Goal: Task Accomplishment & Management: Manage account settings

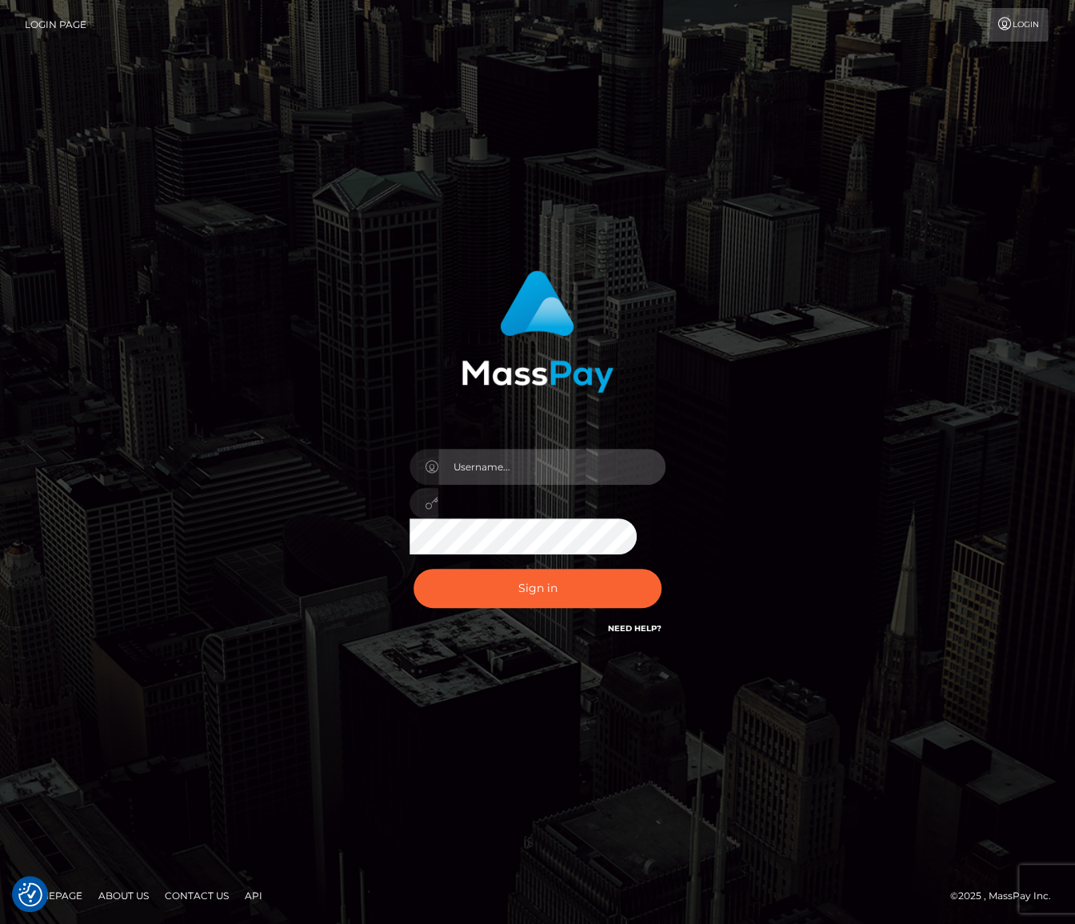
type input "Maria.spree"
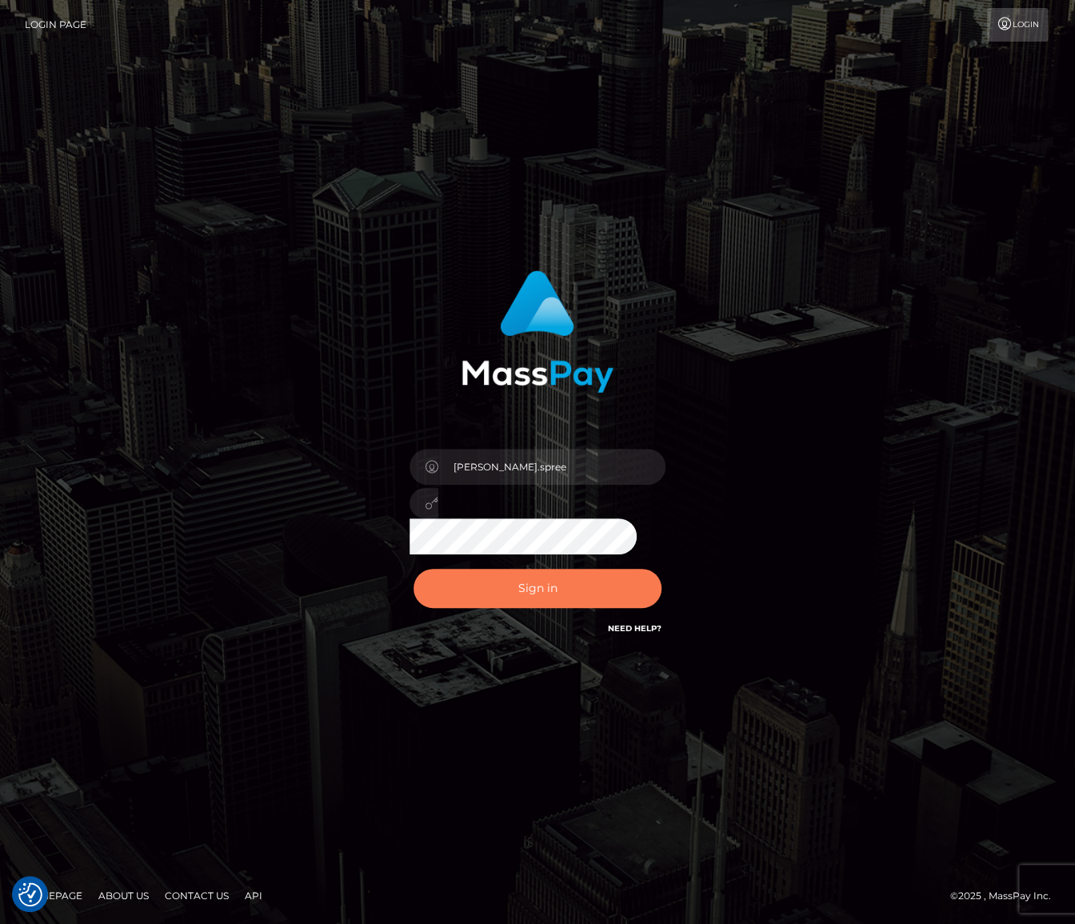
click at [622, 583] on button "Sign in" at bounding box center [537, 588] width 248 height 39
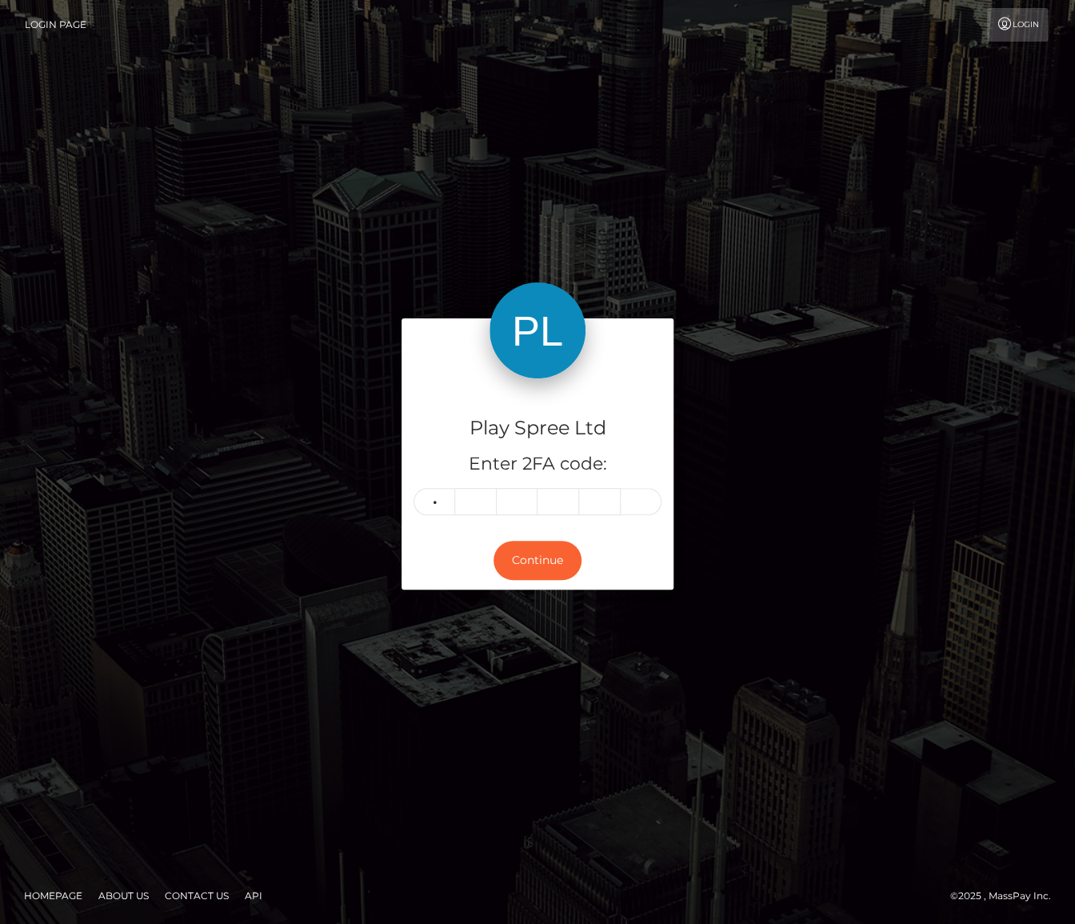
type input "7"
type input "9"
type input "3"
type input "9"
type input "3"
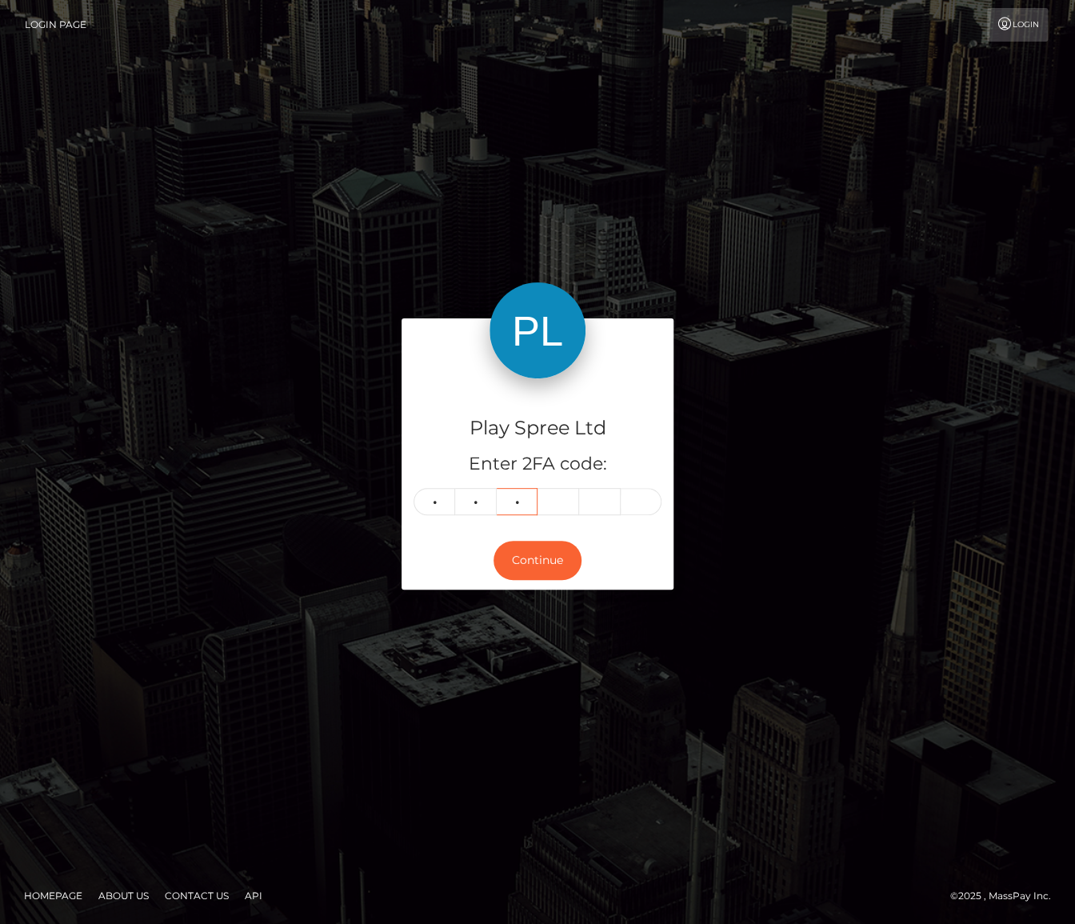
type input "5"
type input "2"
type input "8"
type input "3"
click at [521, 570] on button "Continue" at bounding box center [537, 560] width 88 height 39
